Goal: Task Accomplishment & Management: Manage account settings

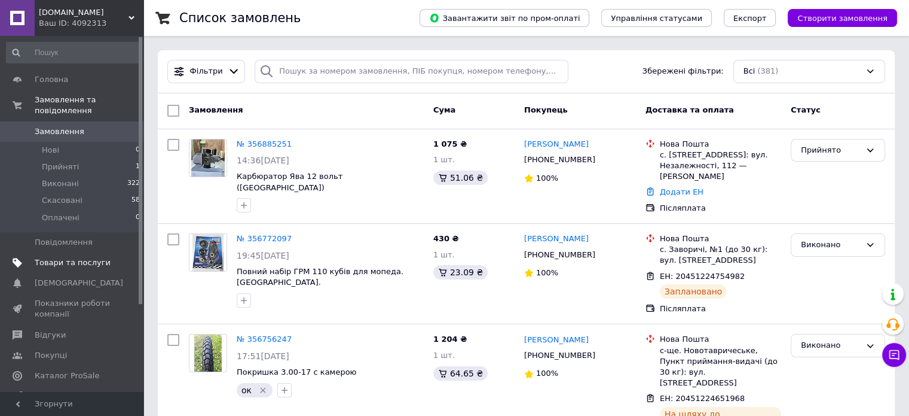
click at [63, 257] on span "Товари та послуги" at bounding box center [73, 262] width 76 height 11
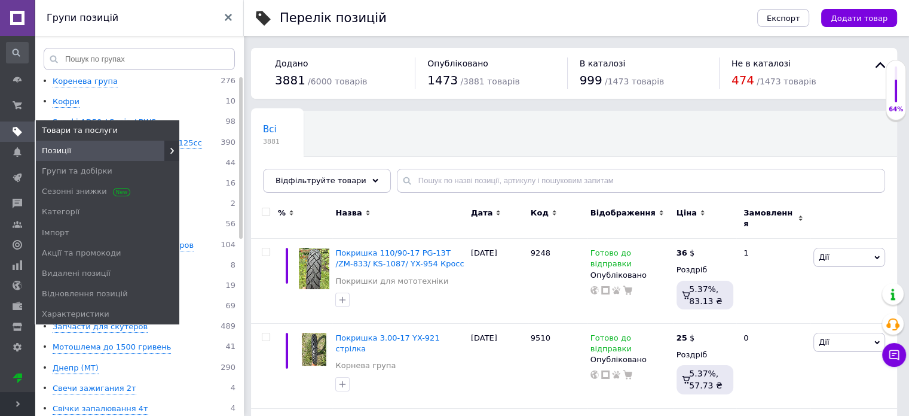
click at [17, 132] on use at bounding box center [18, 132] width 10 height 10
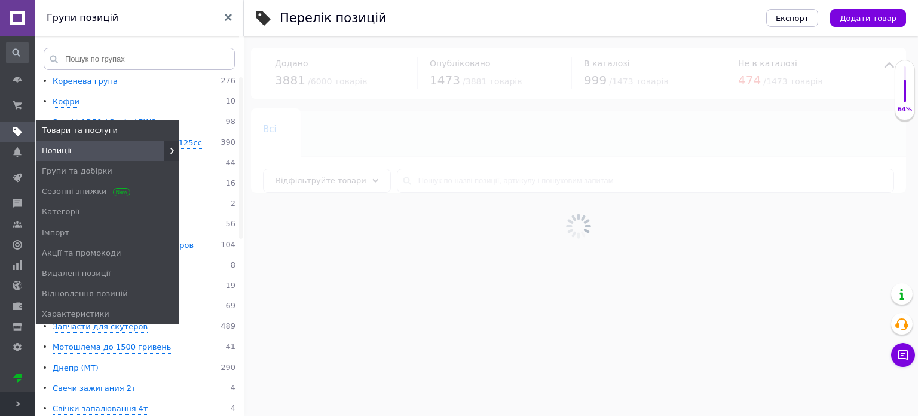
click at [13, 130] on icon at bounding box center [18, 132] width 10 height 10
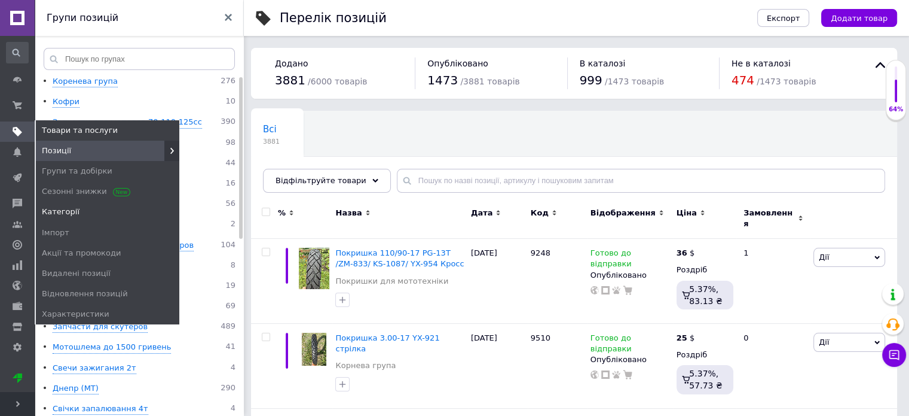
click at [69, 210] on span "Категорії" at bounding box center [61, 211] width 38 height 11
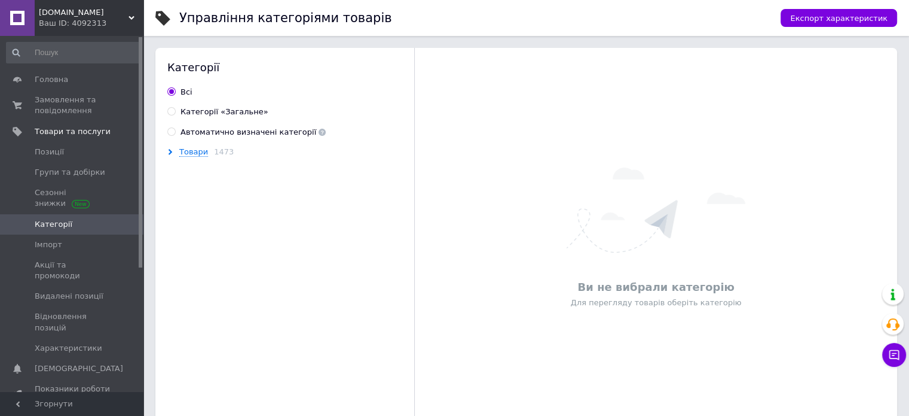
click at [171, 111] on input "Категорії «Загальне»" at bounding box center [171, 111] width 8 height 8
radio input "true"
radio input "false"
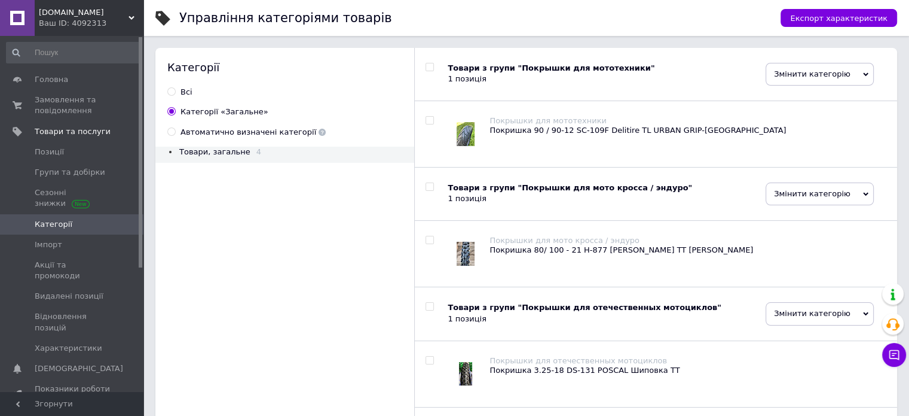
click at [428, 120] on input "checkbox" at bounding box center [430, 121] width 8 height 8
checkbox input "true"
click at [194, 151] on span "Товари, загальне" at bounding box center [214, 151] width 71 height 9
click at [807, 75] on span "Змінити категорію" at bounding box center [820, 74] width 108 height 23
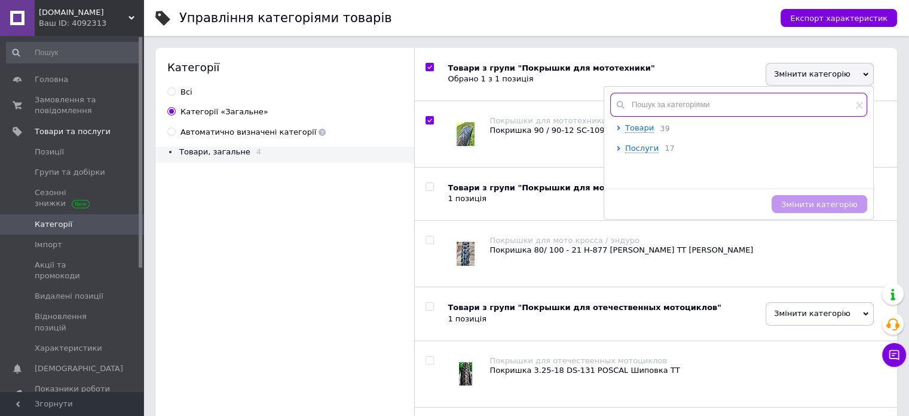
click at [644, 108] on input "text" at bounding box center [738, 105] width 257 height 24
checkbox input "true"
type input "м"
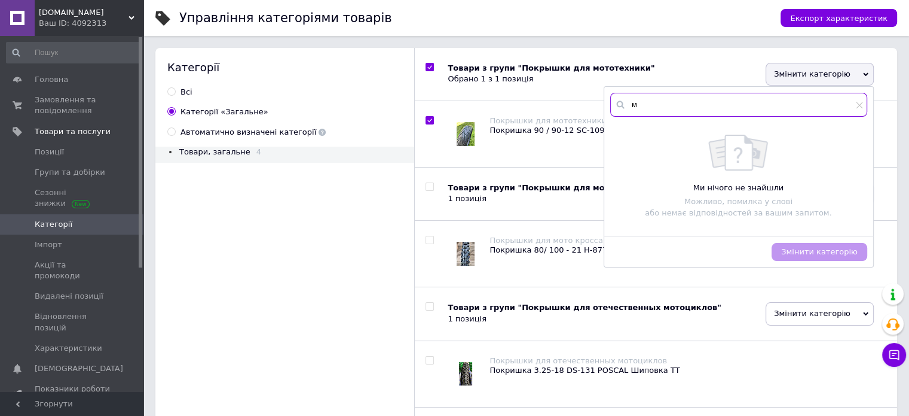
checkbox input "true"
type input "мо"
checkbox input "true"
type input "мот"
checkbox input "true"
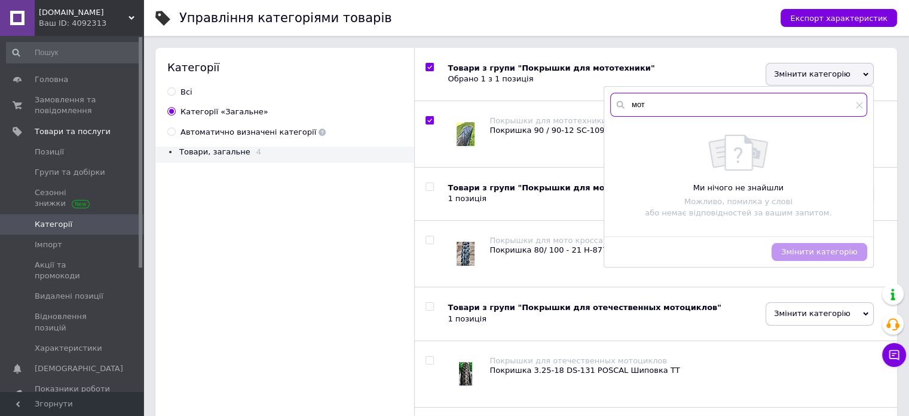
type input "мото"
checkbox input "true"
type input "мотош"
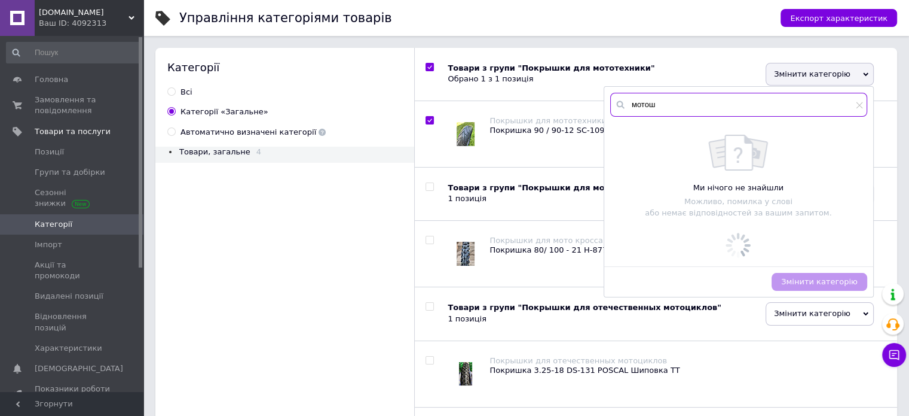
checkbox input "true"
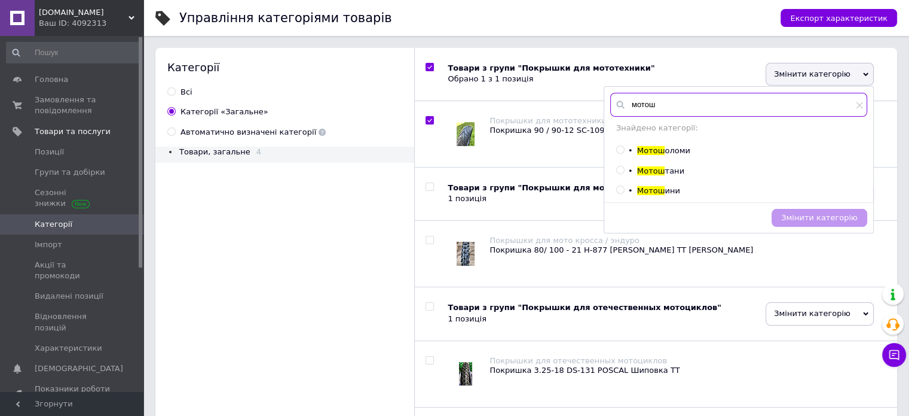
type input "мотош"
drag, startPoint x: 649, startPoint y: 191, endPoint x: 728, endPoint y: 219, distance: 84.0
click at [653, 191] on span "Мотош ини" at bounding box center [658, 190] width 43 height 9
checkbox input "true"
radio input "true"
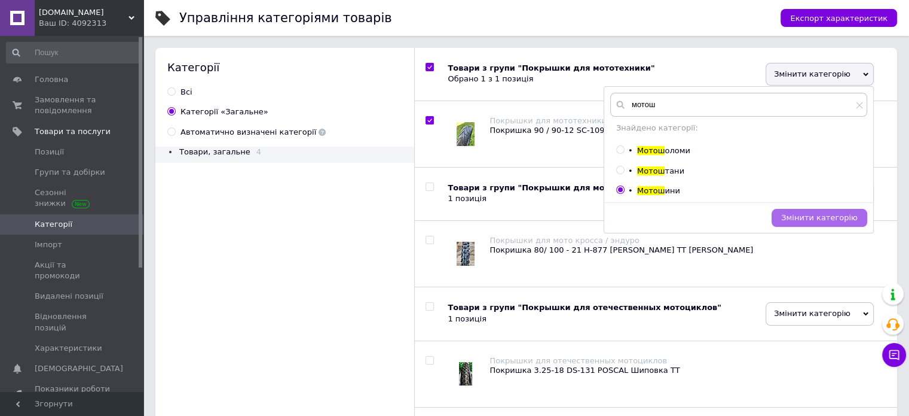
click at [793, 219] on span "Змінити категорію" at bounding box center [819, 217] width 77 height 9
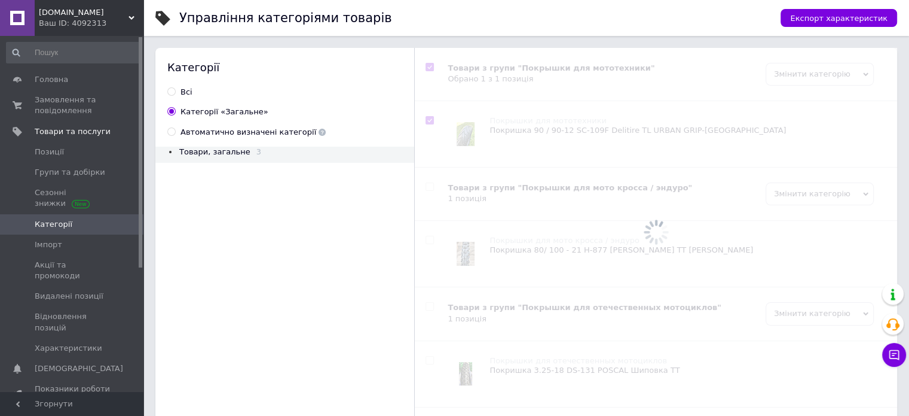
checkbox input "true"
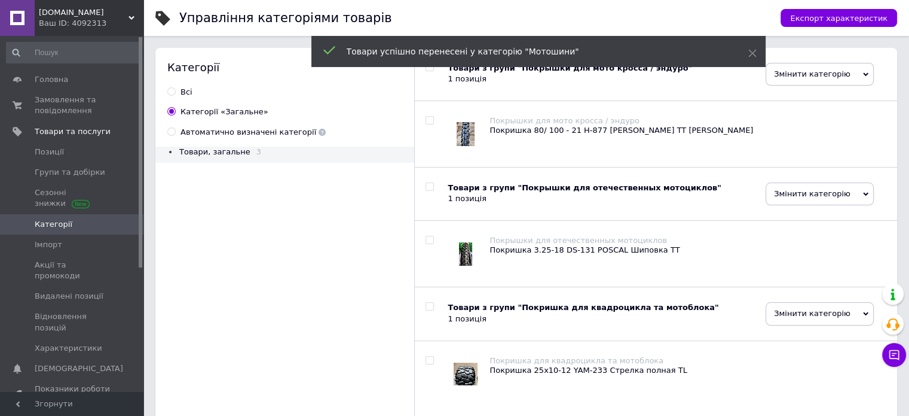
click at [429, 119] on input "checkbox" at bounding box center [430, 121] width 8 height 8
checkbox input "true"
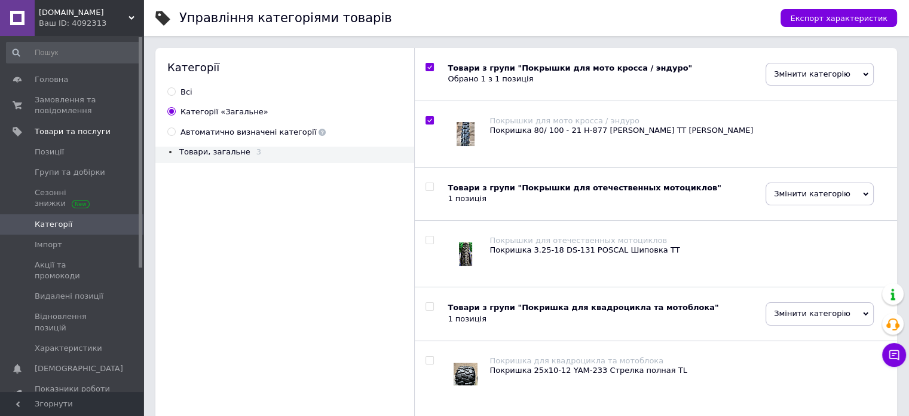
drag, startPoint x: 806, startPoint y: 72, endPoint x: 801, endPoint y: 81, distance: 10.5
click at [806, 73] on span "Змінити категорію" at bounding box center [820, 74] width 108 height 23
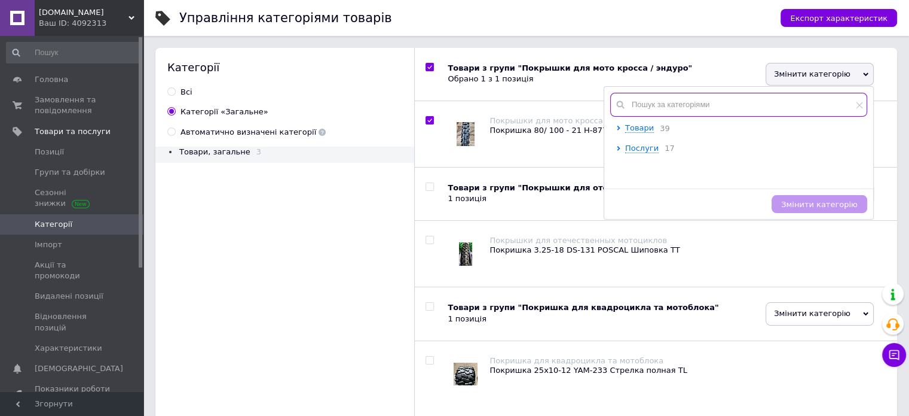
click at [679, 105] on input "text" at bounding box center [738, 105] width 257 height 24
checkbox input "true"
type input "м"
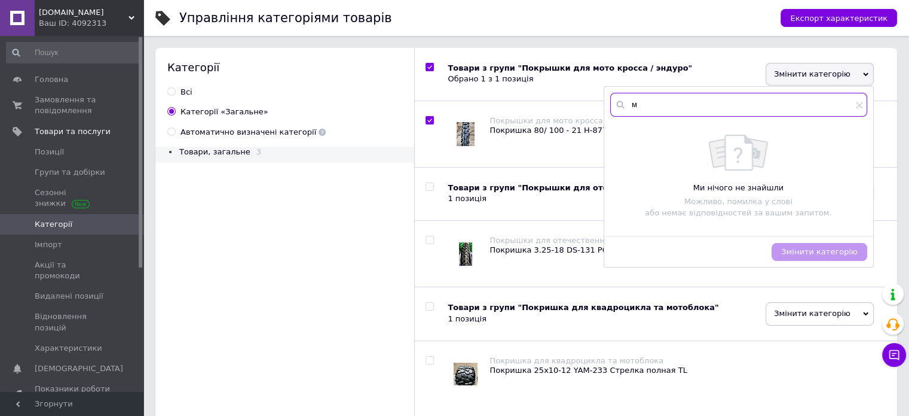
checkbox input "true"
type input "мо"
checkbox input "true"
type input "мот"
checkbox input "true"
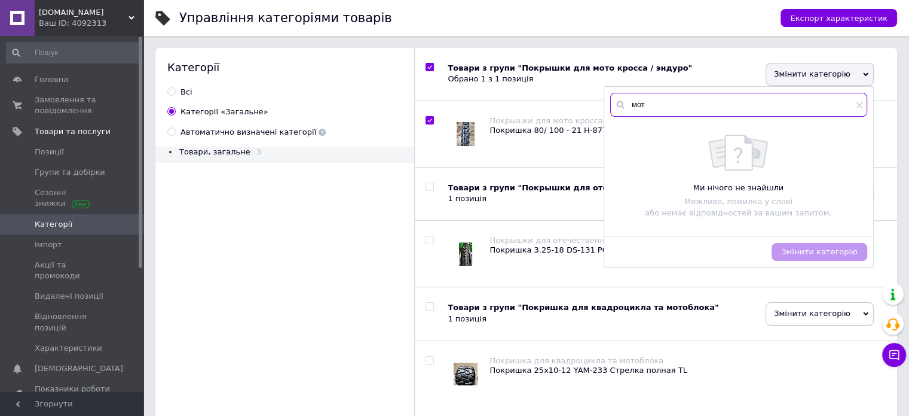
type input "мото"
checkbox input "true"
type input "мотош"
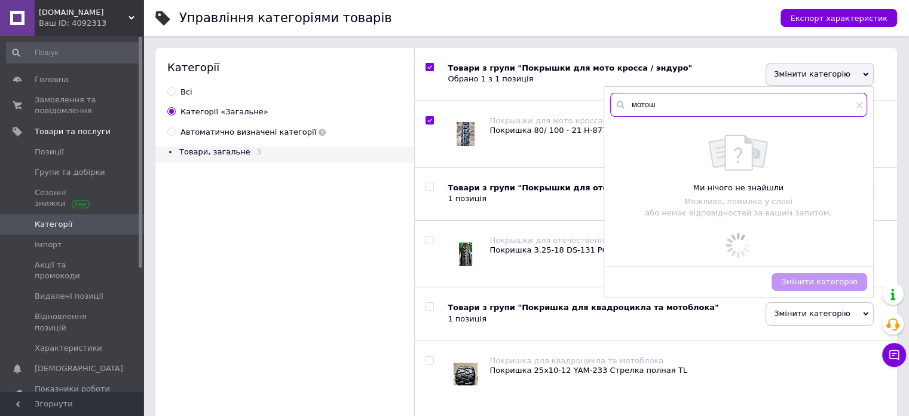
checkbox input "true"
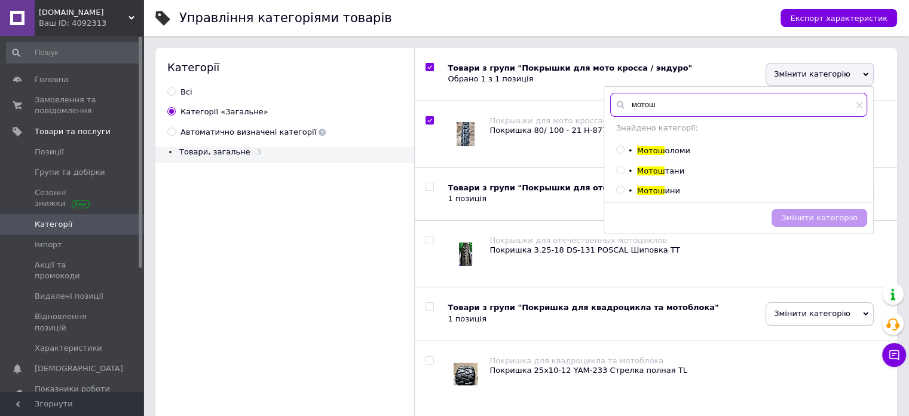
type input "мотош"
click at [643, 190] on span "Мотош" at bounding box center [651, 190] width 28 height 9
checkbox input "true"
radio input "true"
click at [823, 220] on span "Змінити категорію" at bounding box center [819, 217] width 77 height 9
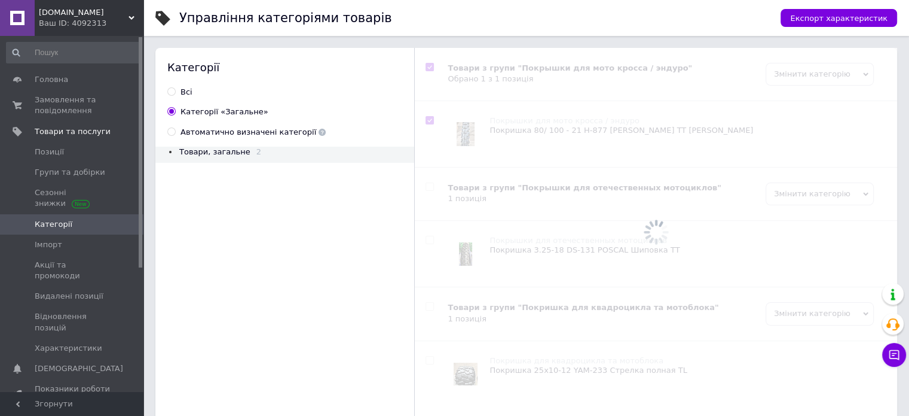
checkbox input "true"
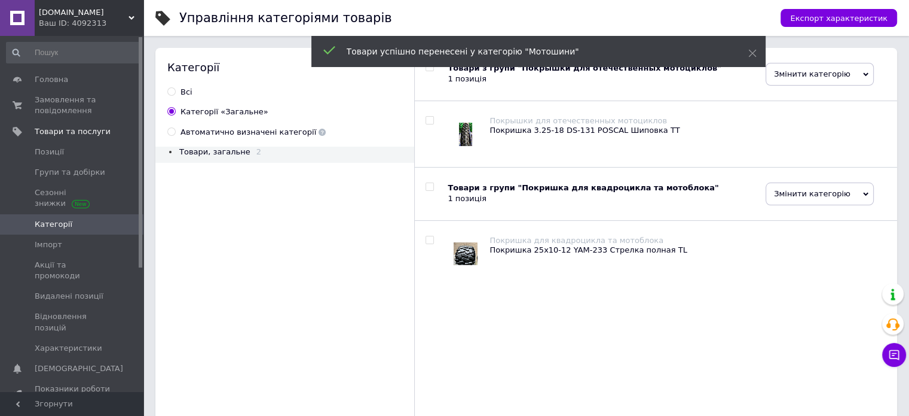
click at [429, 119] on input "checkbox" at bounding box center [430, 121] width 8 height 8
checkbox input "true"
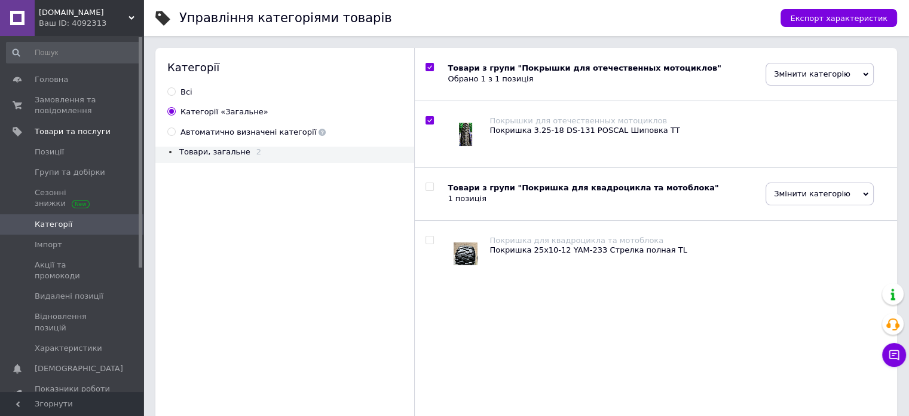
click at [806, 75] on span "Змінити категорію" at bounding box center [820, 74] width 108 height 23
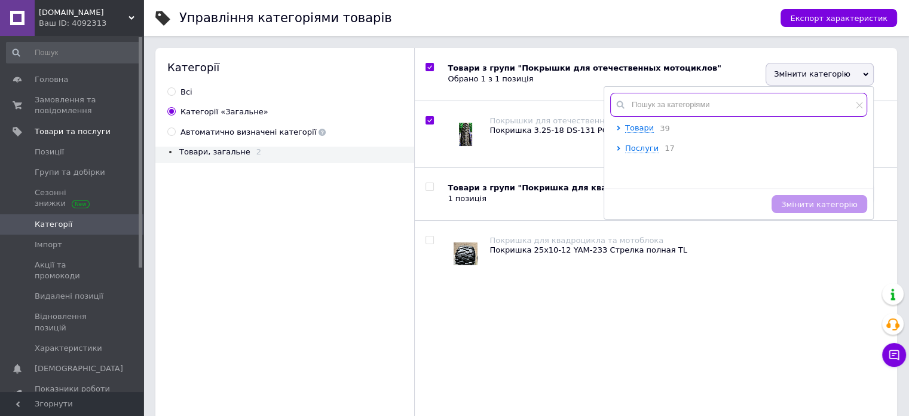
click at [660, 106] on input "text" at bounding box center [738, 105] width 257 height 24
checkbox input "true"
type input "м"
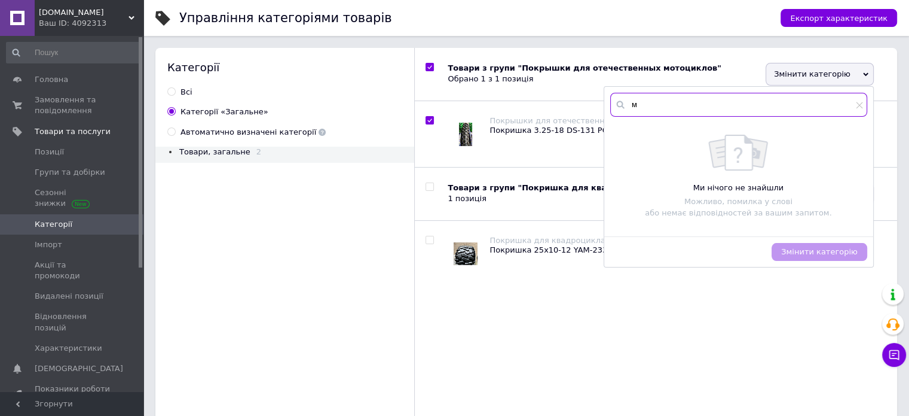
checkbox input "true"
type input "мо"
checkbox input "true"
type input "мот"
checkbox input "true"
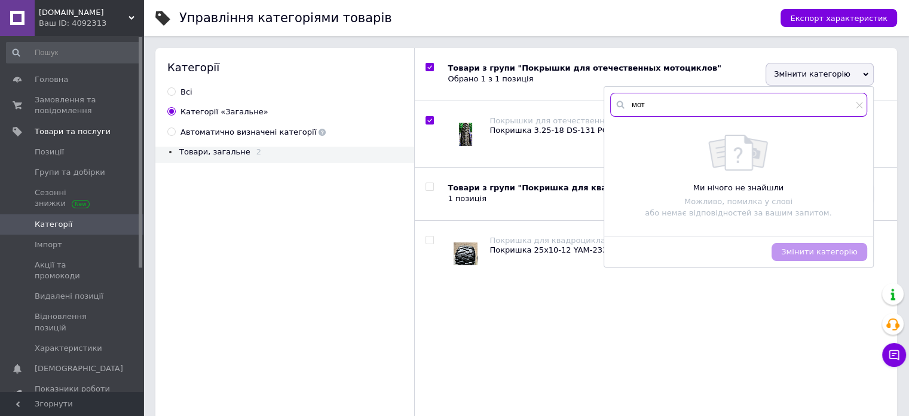
type input "мото"
checkbox input "true"
type input "мотош"
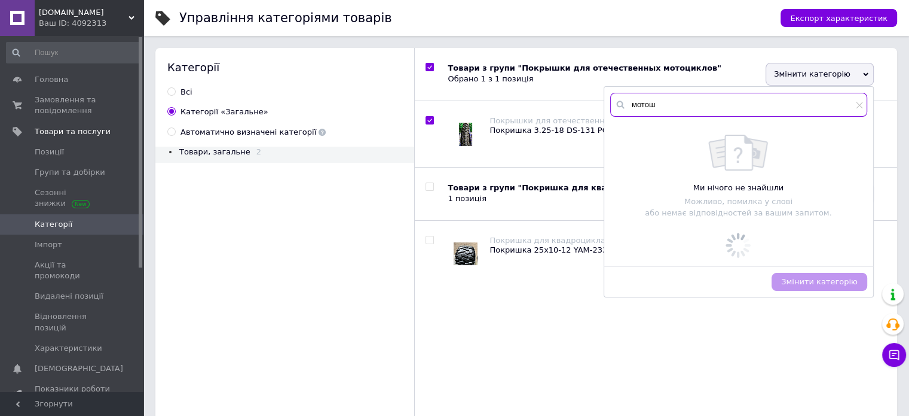
checkbox input "true"
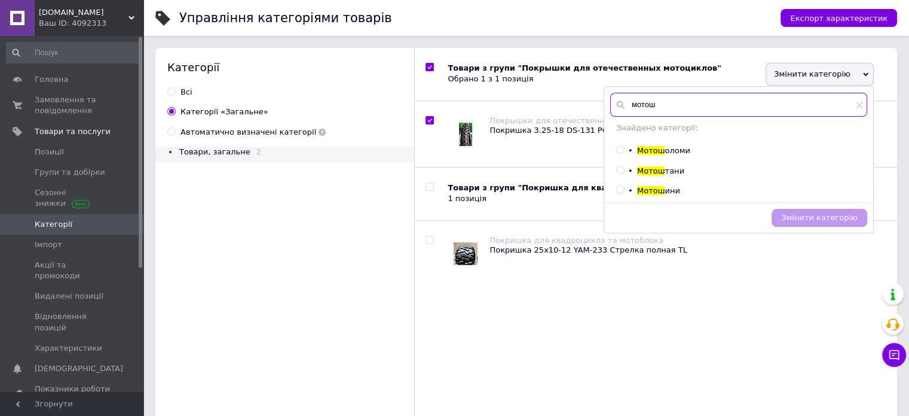
type input "мотош"
drag, startPoint x: 636, startPoint y: 192, endPoint x: 658, endPoint y: 196, distance: 21.9
click at [639, 192] on span "Мотош" at bounding box center [651, 190] width 28 height 9
checkbox input "true"
radio input "true"
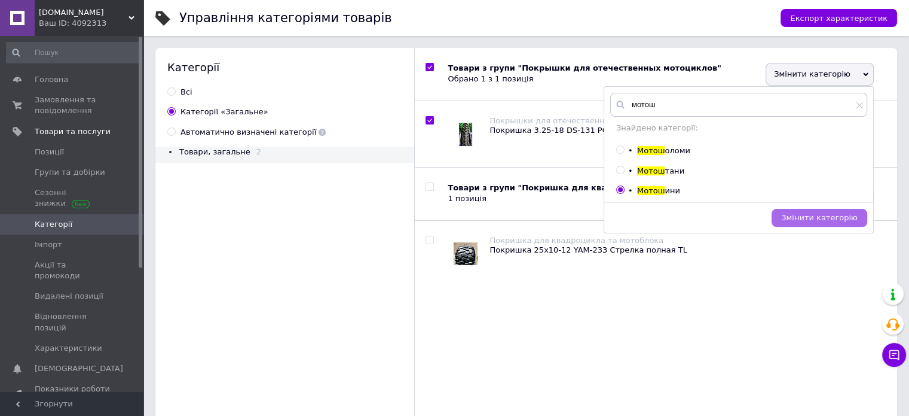
click at [823, 218] on span "Змінити категорію" at bounding box center [819, 217] width 77 height 9
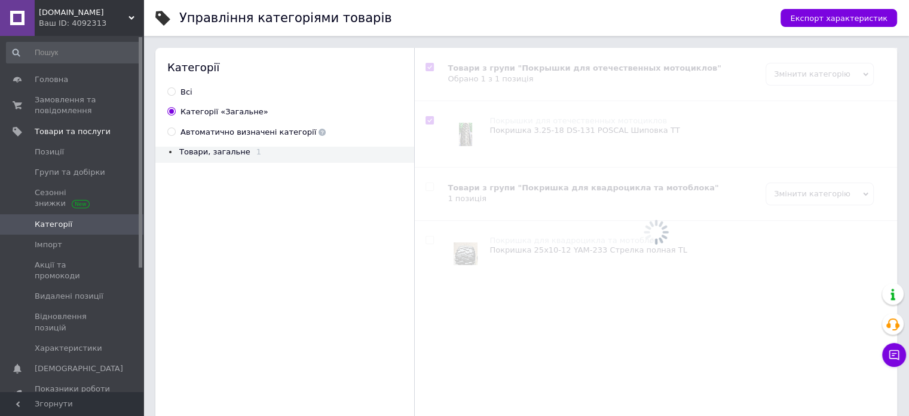
checkbox input "true"
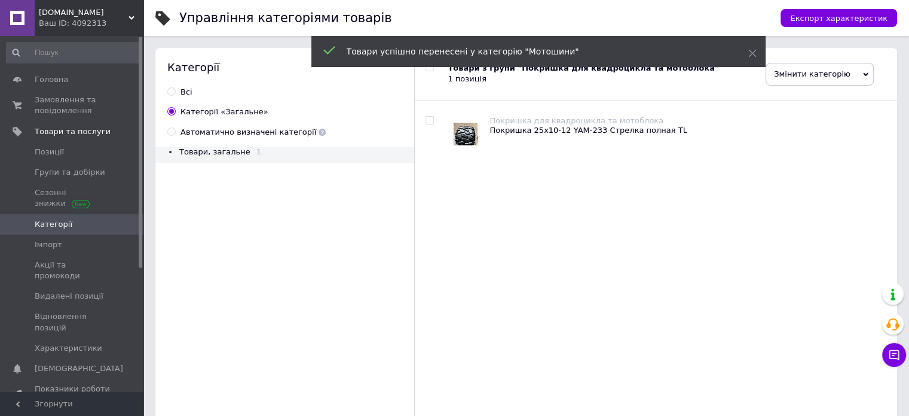
click at [431, 121] on input "checkbox" at bounding box center [430, 121] width 8 height 8
checkbox input "true"
click at [808, 77] on span "Змінити категорію" at bounding box center [820, 74] width 108 height 23
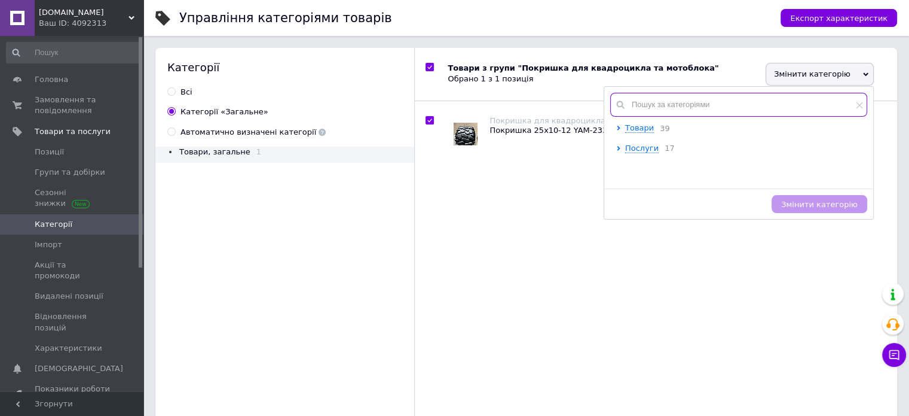
click at [655, 107] on input "text" at bounding box center [738, 105] width 257 height 24
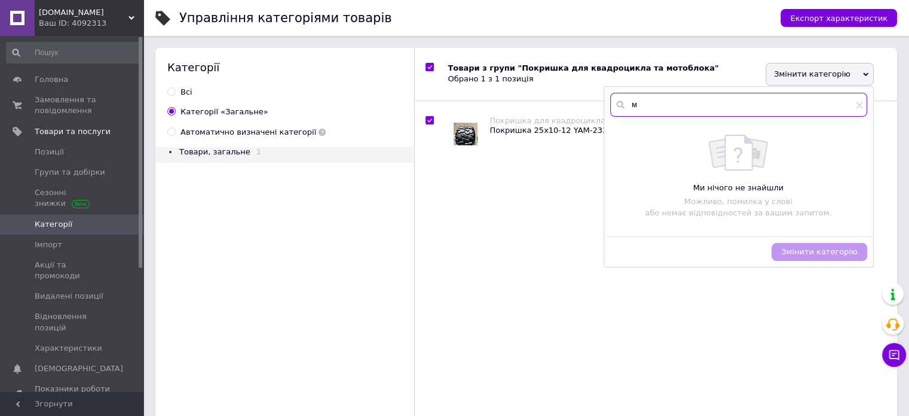
checkbox input "true"
type input "м"
checkbox input "true"
type input "мо"
checkbox input "true"
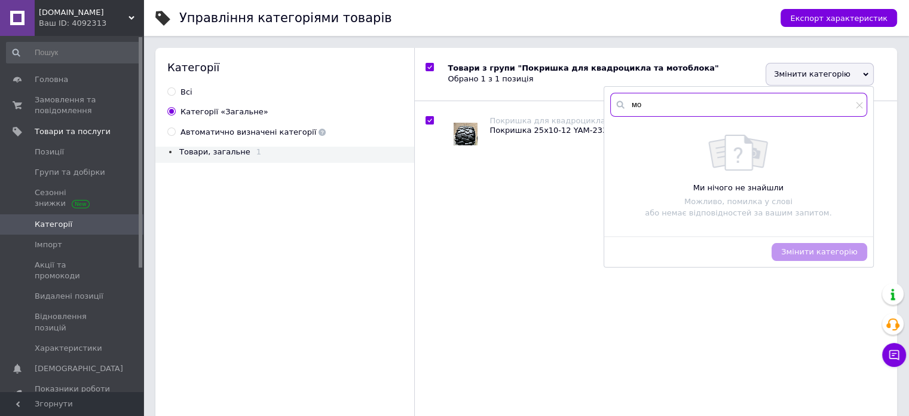
type input "мот"
checkbox input "true"
type input "мото"
checkbox input "true"
type input "мотош"
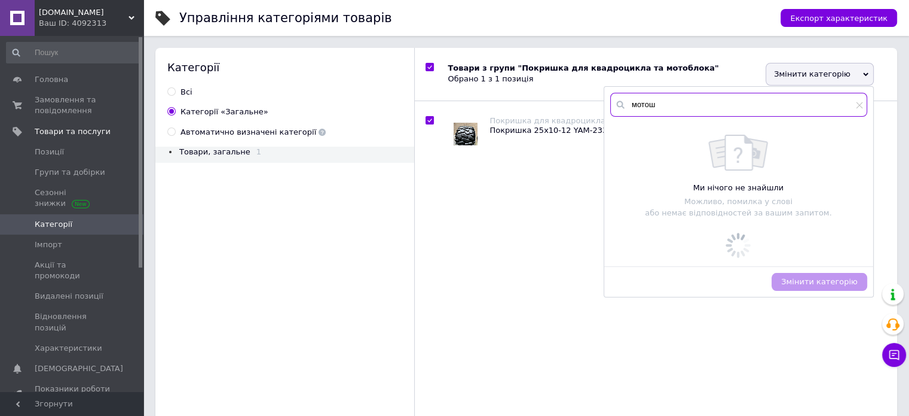
checkbox input "true"
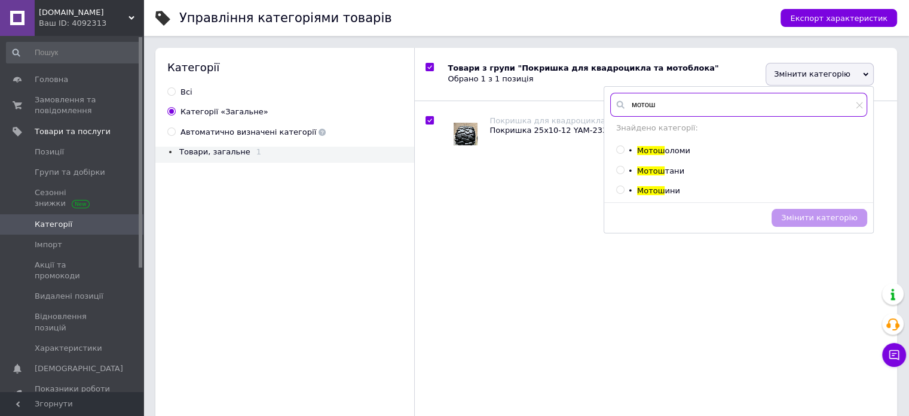
type input "мотош"
click at [647, 191] on span "Мотош" at bounding box center [651, 190] width 28 height 9
checkbox input "true"
radio input "true"
click at [813, 219] on span "Змінити категорію" at bounding box center [819, 217] width 77 height 9
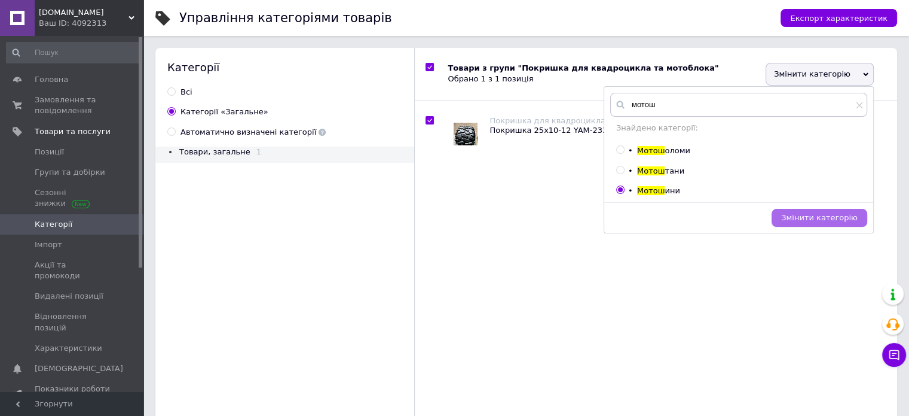
checkbox input "true"
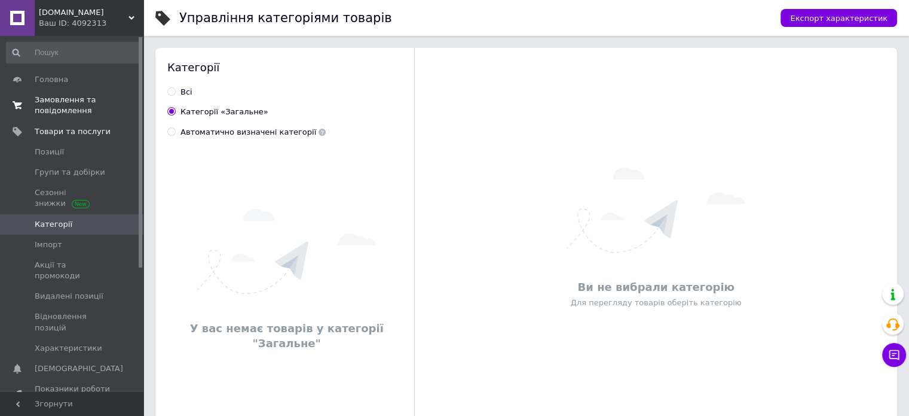
click at [50, 108] on span "Замовлення та повідомлення" at bounding box center [73, 105] width 76 height 22
